Goal: Transaction & Acquisition: Obtain resource

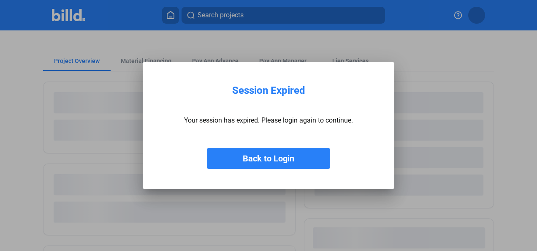
click at [294, 162] on button "Back to Login" at bounding box center [268, 158] width 123 height 21
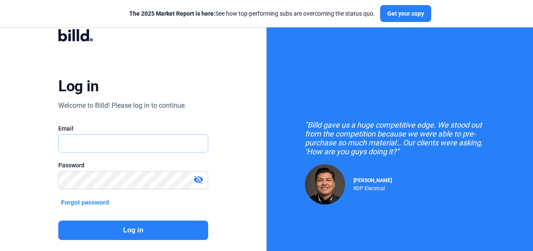
type input "[PERSON_NAME][EMAIL_ADDRESS][DOMAIN_NAME]"
click at [136, 235] on button "Log in" at bounding box center [133, 229] width 150 height 19
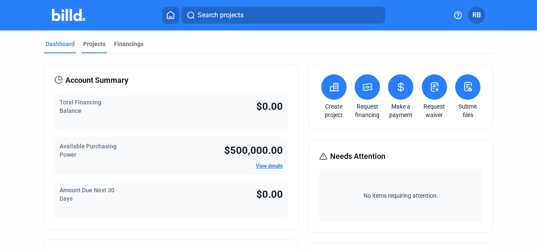
click at [92, 44] on div "Projects" at bounding box center [94, 44] width 22 height 8
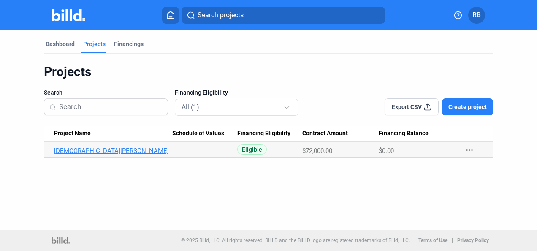
click at [94, 151] on link "[DEMOGRAPHIC_DATA][PERSON_NAME]" at bounding box center [113, 151] width 119 height 8
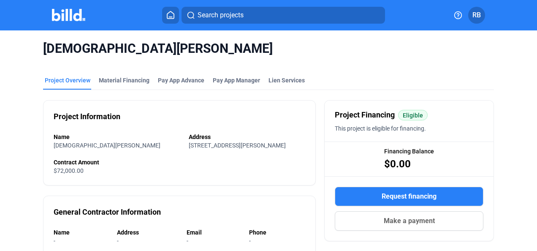
click at [114, 79] on div "Material Financing" at bounding box center [124, 80] width 51 height 8
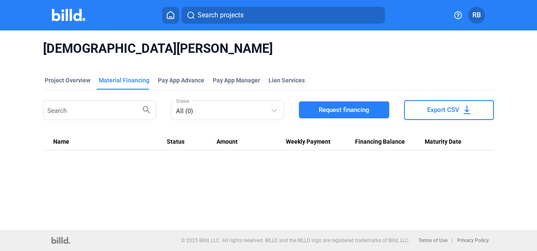
click at [346, 111] on span "Request financing" at bounding box center [344, 110] width 51 height 8
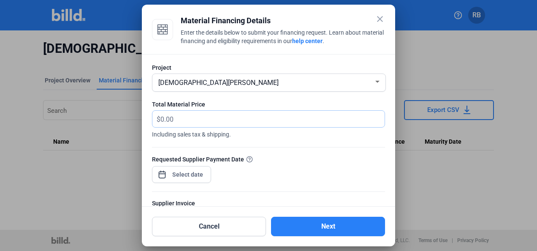
click at [211, 115] on input "text" at bounding box center [273, 119] width 224 height 16
type input "28,287.30"
click at [163, 173] on span "Open calendar" at bounding box center [162, 170] width 20 height 20
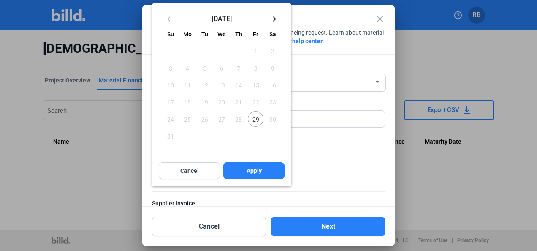
click at [272, 17] on mat-icon "keyboard_arrow_right" at bounding box center [274, 19] width 10 height 10
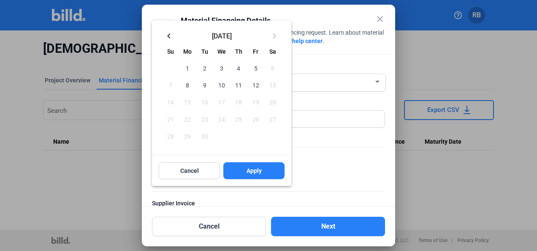
click at [223, 68] on span "3" at bounding box center [221, 67] width 15 height 15
click at [263, 164] on button "Apply" at bounding box center [253, 170] width 61 height 17
type input "[DATE]"
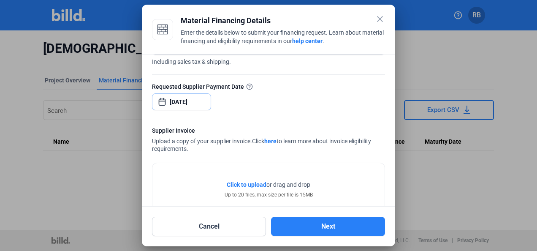
scroll to position [96, 0]
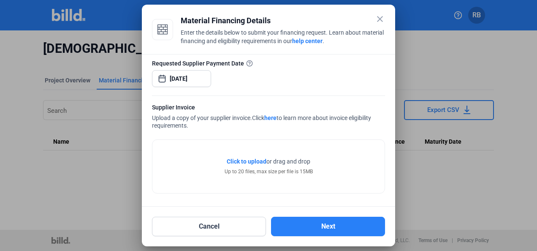
click at [240, 160] on span "Click to upload" at bounding box center [247, 161] width 40 height 7
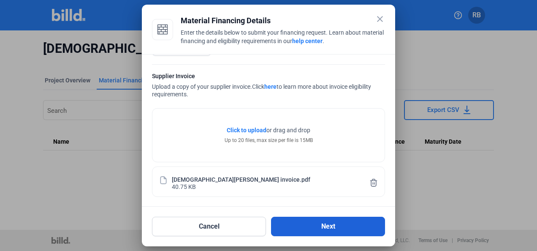
click at [314, 227] on button "Next" at bounding box center [328, 226] width 114 height 19
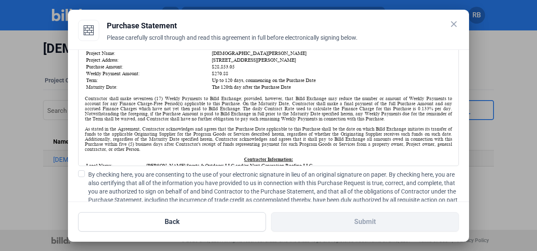
scroll to position [84, 0]
